Goal: Use online tool/utility: Utilize a website feature to perform a specific function

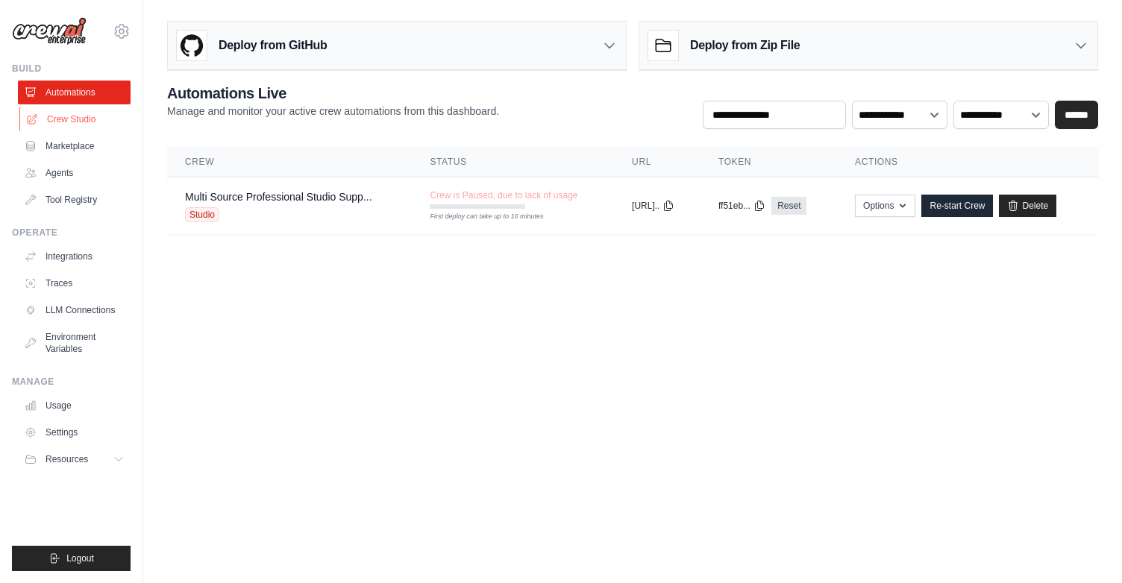
click at [86, 118] on link "Crew Studio" at bounding box center [75, 119] width 113 height 24
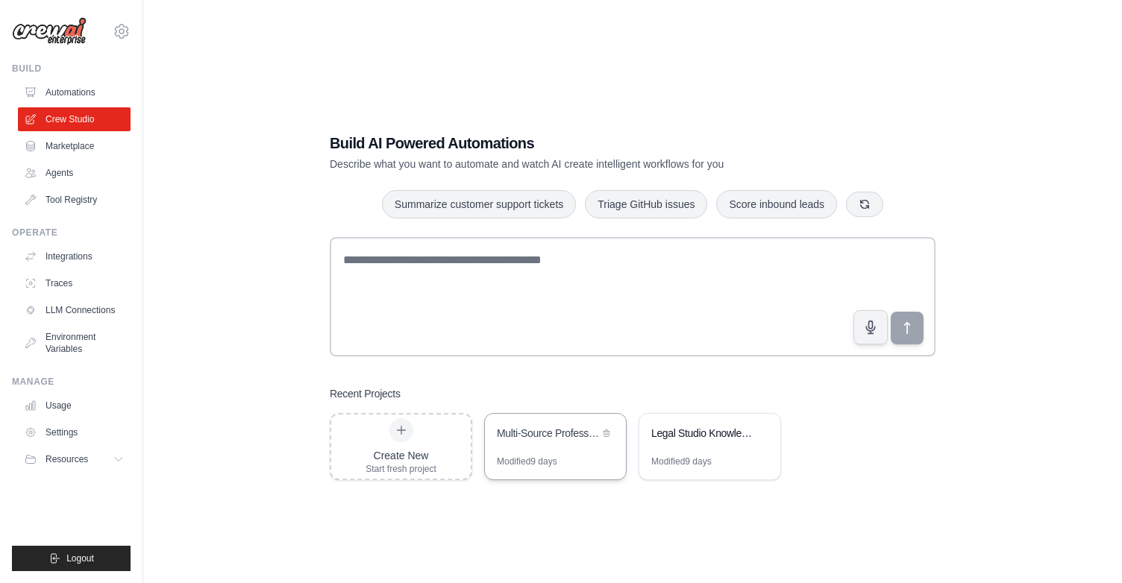
click at [559, 438] on div "Multi-Source Professional Studio Support Automation" at bounding box center [548, 433] width 102 height 15
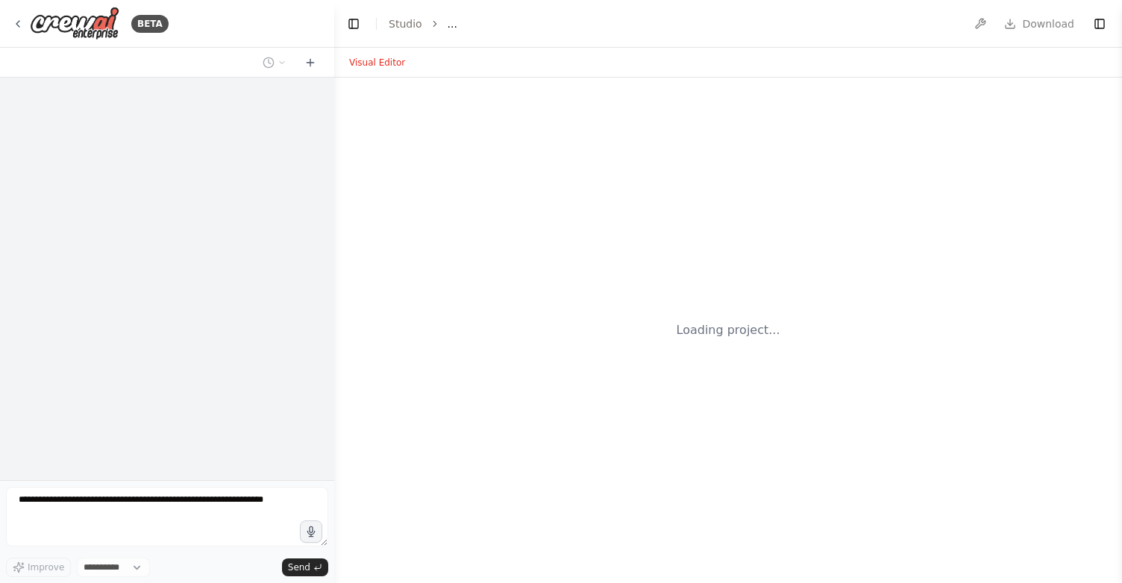
select select "****"
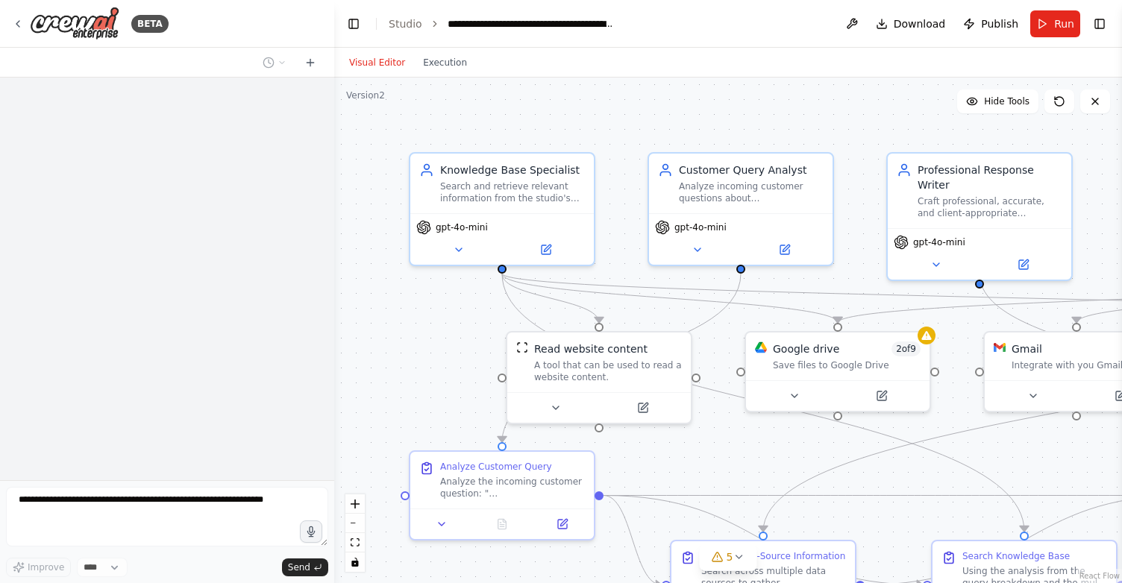
scroll to position [4952, 0]
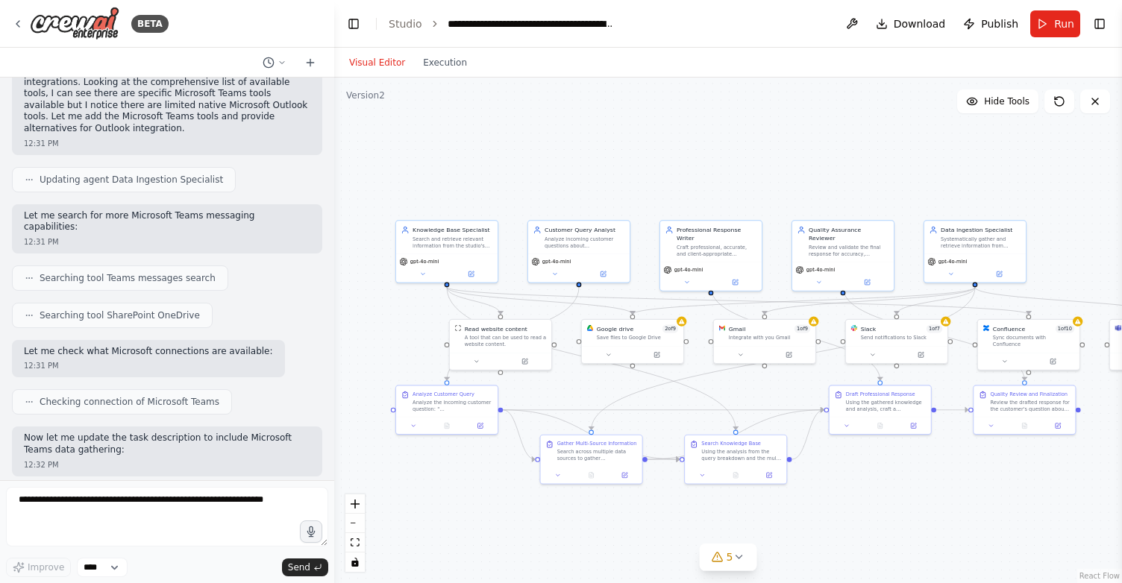
drag, startPoint x: 826, startPoint y: 167, endPoint x: 683, endPoint y: 164, distance: 143.3
click at [682, 164] on div ".deletable-edge-delete-btn { width: 20px; height: 20px; border: 0px solid #ffff…" at bounding box center [728, 331] width 788 height 506
